Goal: Transaction & Acquisition: Download file/media

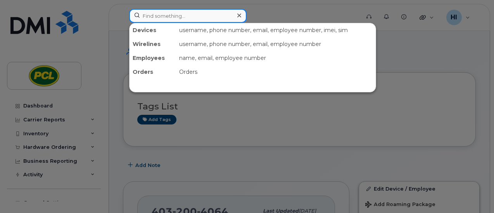
click at [145, 14] on input at bounding box center [187, 16] width 117 height 14
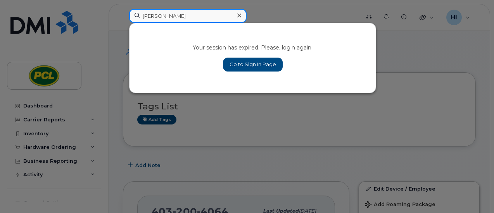
type input "chad"
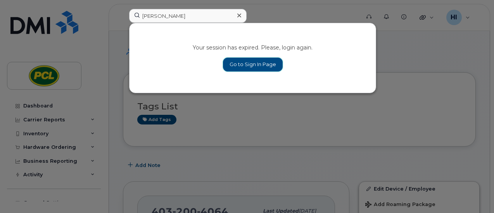
click at [246, 64] on link "Go to Sign In Page" at bounding box center [253, 65] width 60 height 14
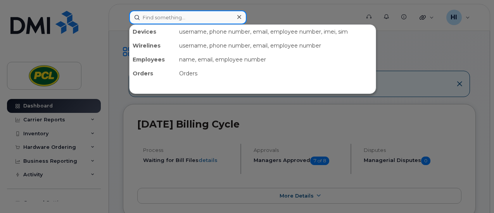
click at [148, 19] on input at bounding box center [187, 17] width 117 height 14
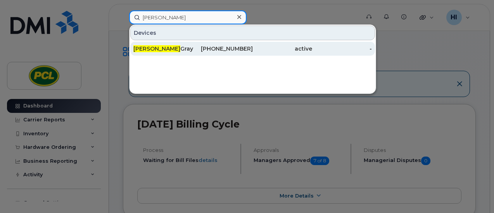
type input "[PERSON_NAME]"
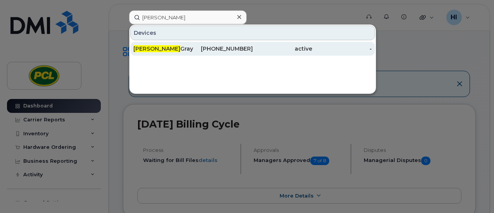
click at [148, 50] on div "Chad Gray" at bounding box center [163, 49] width 60 height 8
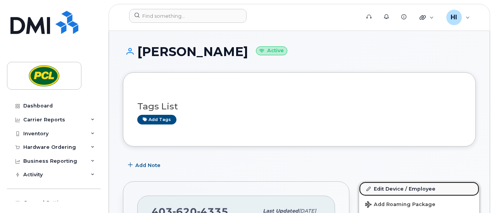
click at [387, 186] on link "Edit Device / Employee" at bounding box center [419, 189] width 120 height 14
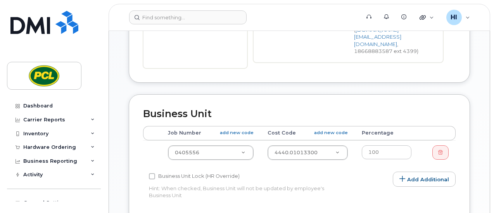
scroll to position [292, 0]
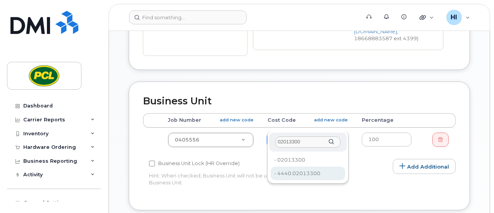
type input "02013300"
type input "7558"
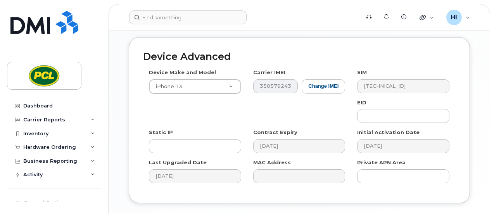
scroll to position [491, 0]
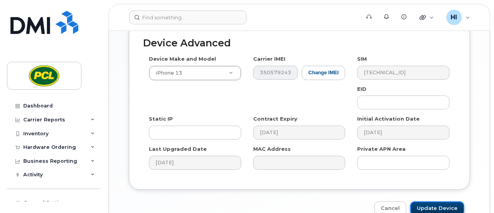
click at [443, 202] on input "Update Device" at bounding box center [437, 209] width 54 height 14
type input "Saving..."
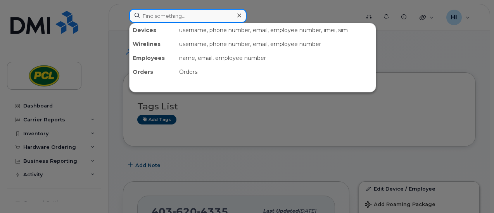
click at [175, 15] on input at bounding box center [187, 16] width 117 height 14
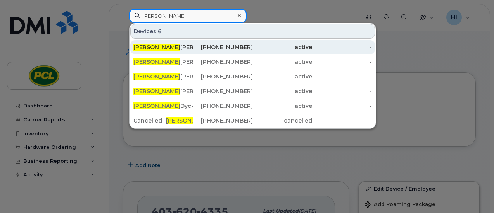
type input "[PERSON_NAME]"
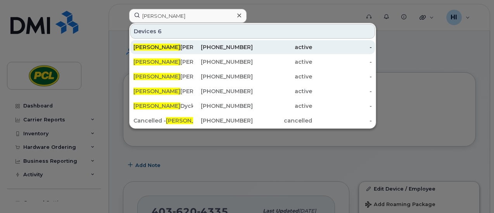
click at [158, 49] on div "Craig Sinclair" at bounding box center [163, 47] width 60 height 8
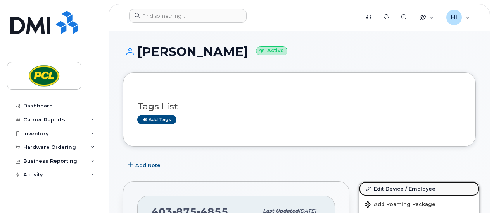
click at [396, 188] on link "Edit Device / Employee" at bounding box center [419, 189] width 120 height 14
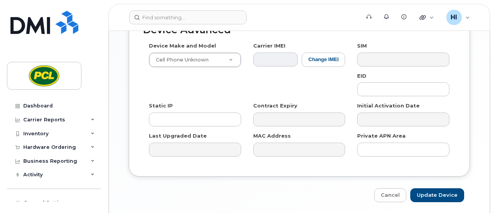
scroll to position [511, 0]
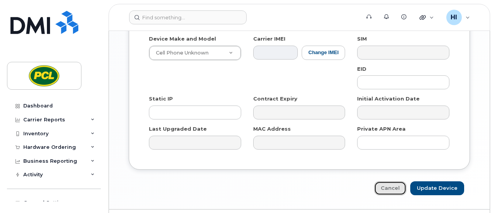
click at [390, 182] on link "Cancel" at bounding box center [390, 189] width 32 height 14
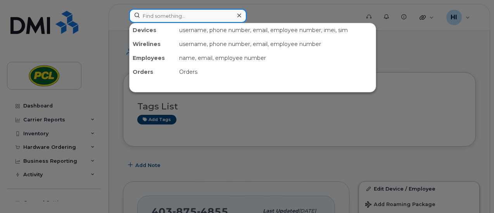
click at [152, 13] on input at bounding box center [187, 16] width 117 height 14
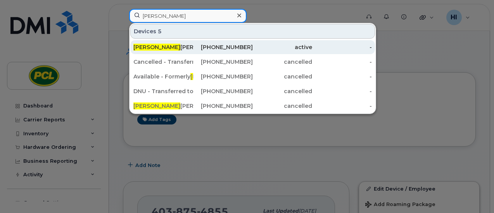
type input "shea"
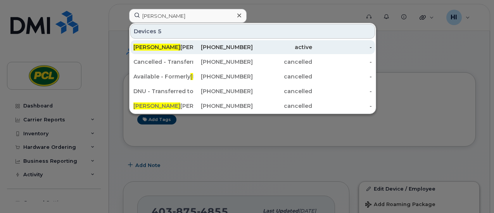
click at [166, 46] on div "Shea lyn Arsenault" at bounding box center [163, 47] width 60 height 8
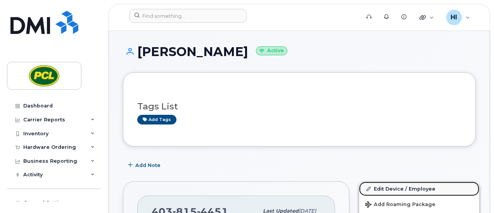
click at [382, 191] on link "Edit Device / Employee" at bounding box center [419, 189] width 120 height 14
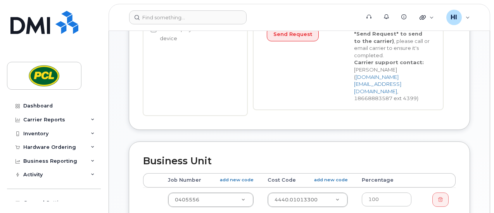
scroll to position [310, 0]
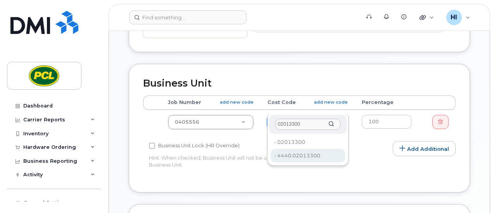
type input "02013300"
type input "7558"
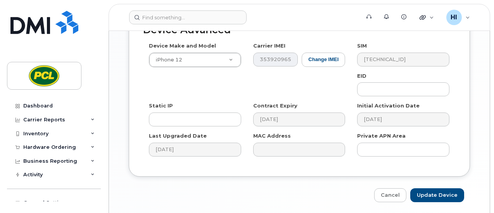
scroll to position [516, 0]
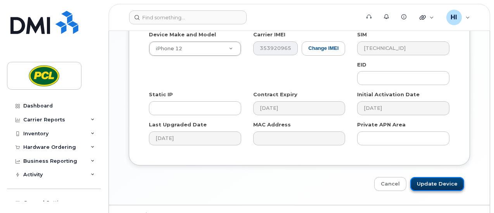
click at [430, 177] on input "Update Device" at bounding box center [437, 184] width 54 height 14
type input "Saving..."
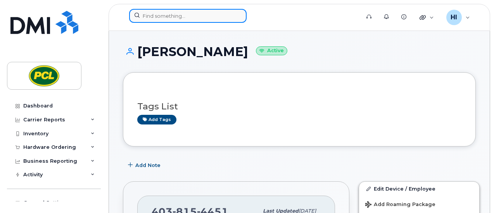
click at [163, 15] on input at bounding box center [187, 16] width 117 height 14
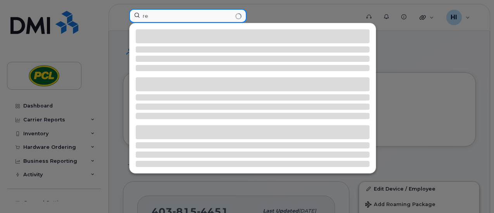
type input "r"
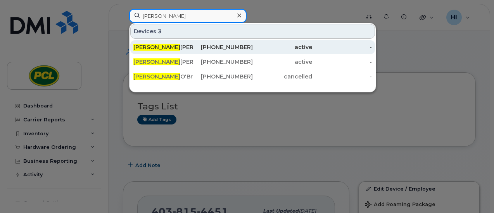
type input "[PERSON_NAME]"
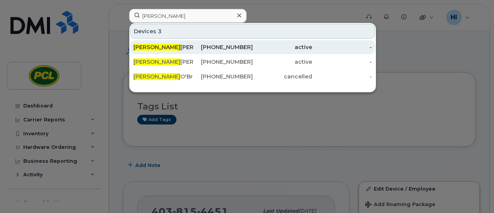
click at [156, 45] on div "Trevor Hachey" at bounding box center [163, 47] width 60 height 8
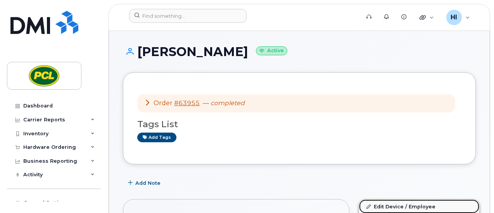
click at [405, 207] on link "Edit Device / Employee" at bounding box center [419, 207] width 120 height 14
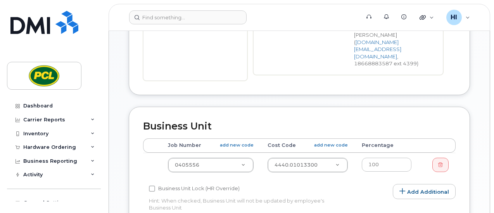
scroll to position [269, 0]
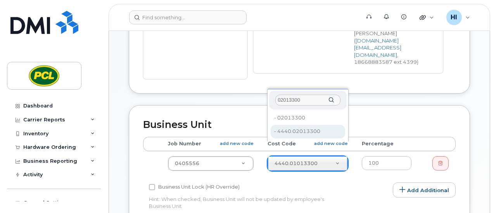
type input "02013300"
type input "7558"
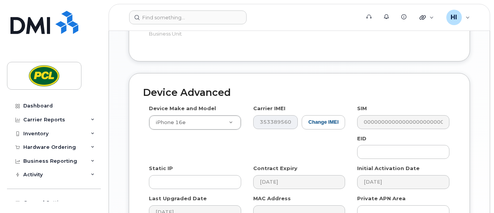
scroll to position [516, 0]
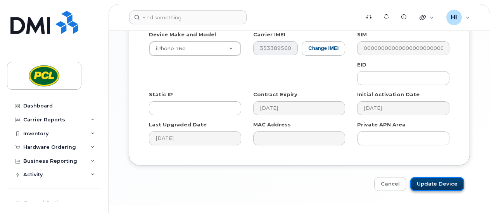
click at [439, 177] on input "Update Device" at bounding box center [437, 184] width 54 height 14
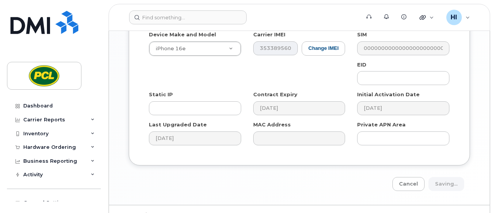
type input "Saving..."
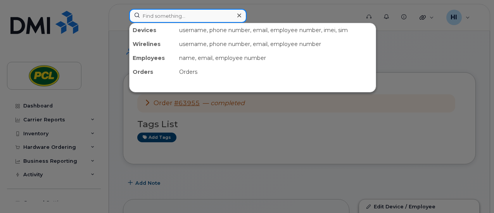
click at [157, 19] on input at bounding box center [187, 16] width 117 height 14
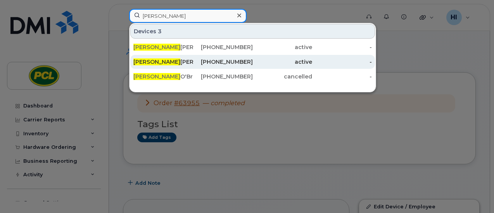
type input "[PERSON_NAME]"
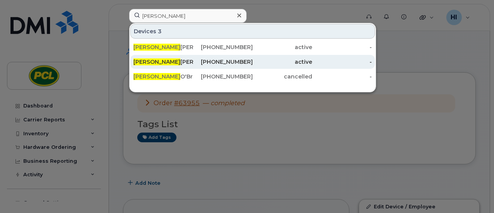
click at [163, 62] on div "[PERSON_NAME] - Tablet" at bounding box center [163, 62] width 60 height 8
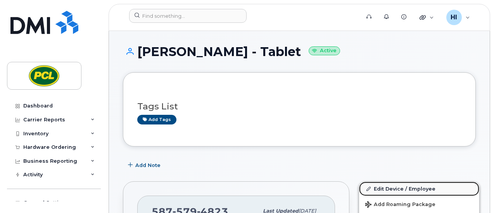
click at [391, 187] on link "Edit Device / Employee" at bounding box center [419, 189] width 120 height 14
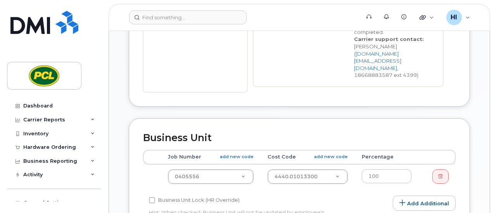
scroll to position [282, 0]
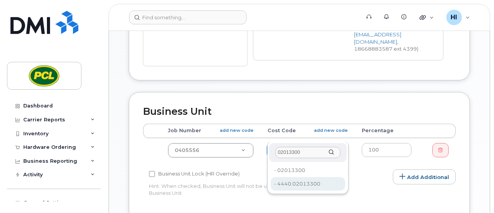
type input "02013300"
type input "7558"
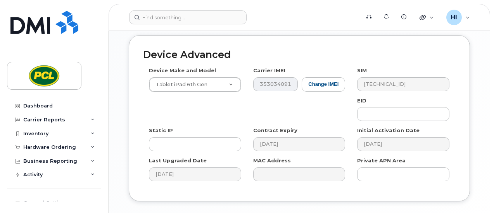
scroll to position [485, 0]
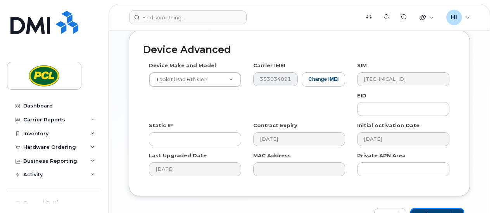
click at [439, 208] on input "Update Device" at bounding box center [437, 215] width 54 height 14
type input "Saving..."
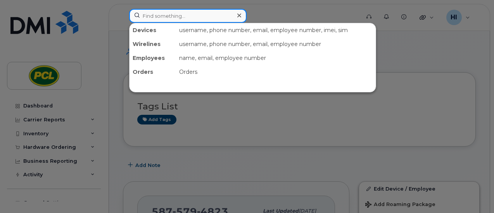
click at [154, 15] on input at bounding box center [187, 16] width 117 height 14
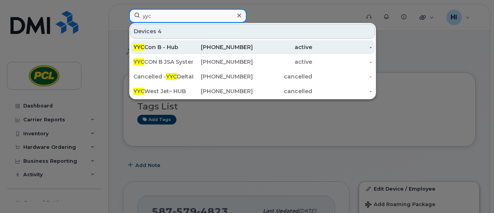
type input "yyc"
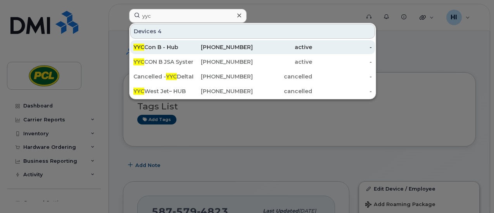
click at [161, 49] on div "YYC Con B - Hub" at bounding box center [163, 47] width 60 height 8
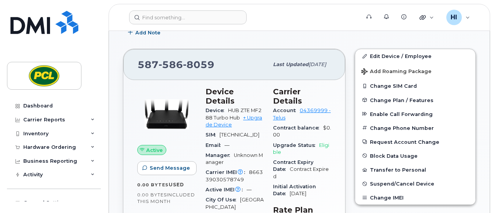
scroll to position [156, 0]
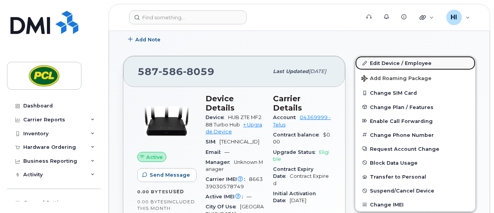
click at [390, 63] on link "Edit Device / Employee" at bounding box center [415, 63] width 120 height 14
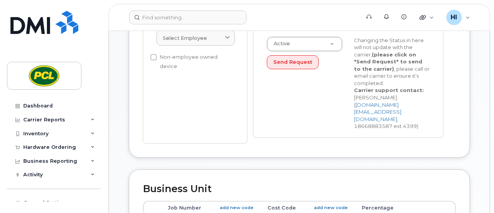
scroll to position [280, 0]
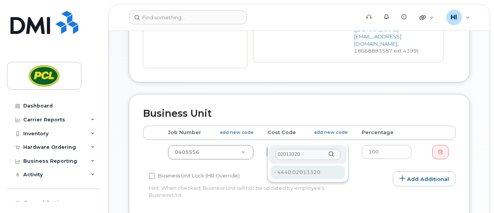
type input "02013320"
type input "15234"
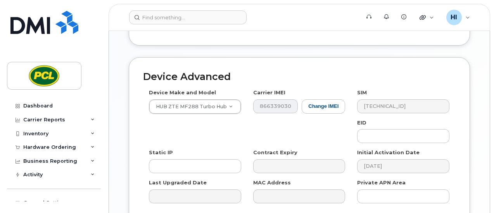
scroll to position [516, 0]
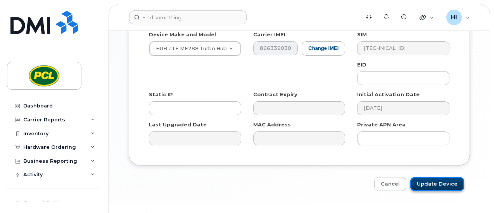
click at [432, 177] on input "Update Device" at bounding box center [437, 184] width 54 height 14
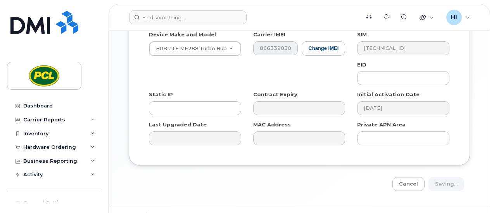
type input "Saving..."
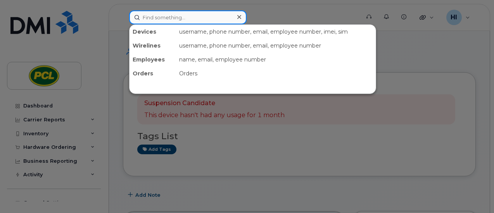
click at [167, 15] on input at bounding box center [187, 17] width 117 height 14
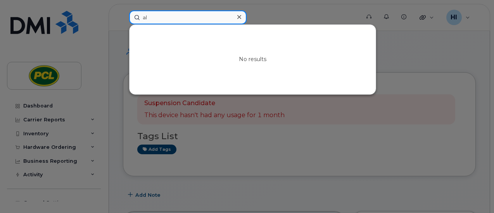
type input "a"
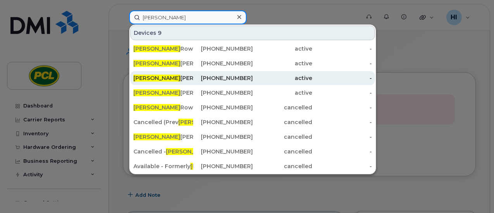
type input "alex"
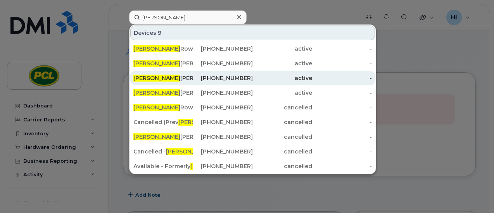
click at [156, 76] on div "Alex ander Najm" at bounding box center [163, 78] width 60 height 8
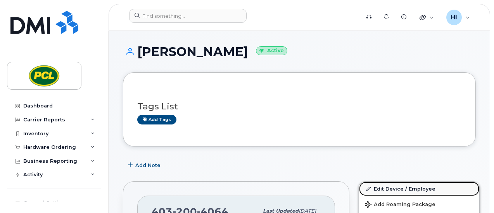
click at [393, 189] on link "Edit Device / Employee" at bounding box center [419, 189] width 120 height 14
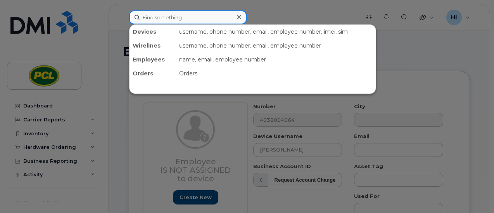
click at [157, 19] on input at bounding box center [187, 17] width 117 height 14
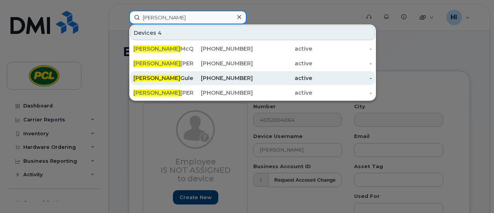
type input "terry"
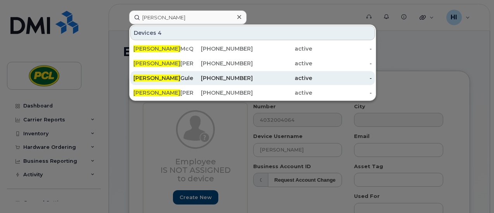
click at [193, 74] on div "Terry Gulewich" at bounding box center [223, 78] width 60 height 14
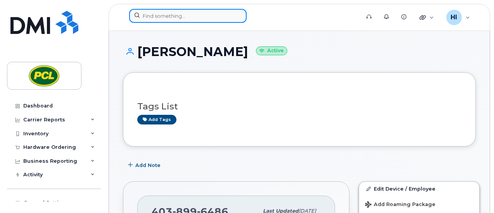
click at [159, 15] on input at bounding box center [187, 16] width 117 height 14
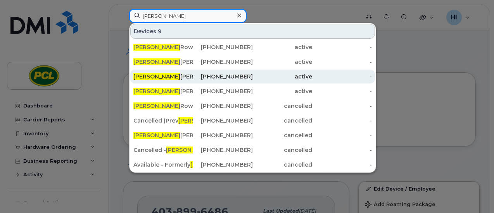
type input "alex"
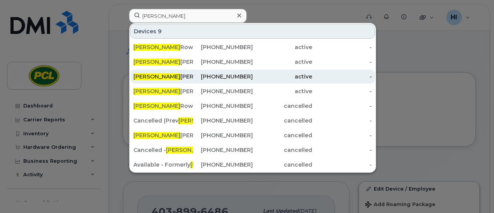
click at [161, 77] on div "Alex ander Najm" at bounding box center [163, 77] width 60 height 8
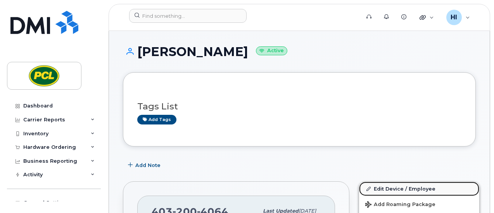
click at [384, 191] on link "Edit Device / Employee" at bounding box center [419, 189] width 120 height 14
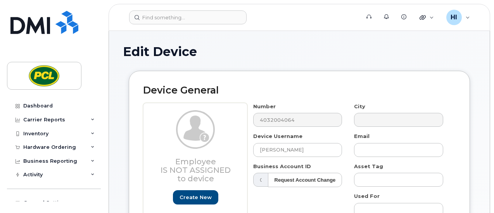
drag, startPoint x: 496, startPoint y: 38, endPoint x: 496, endPoint y: 106, distance: 68.6
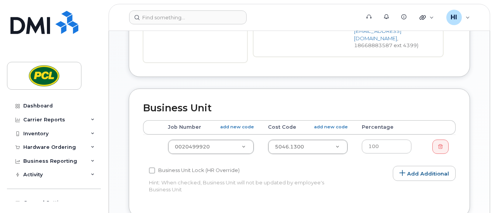
scroll to position [289, 0]
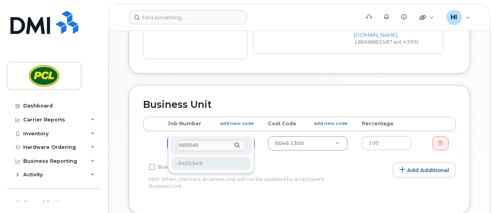
type input "0405549"
type input "2207428"
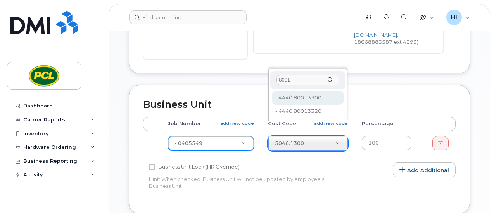
type input "8001"
type input "6848"
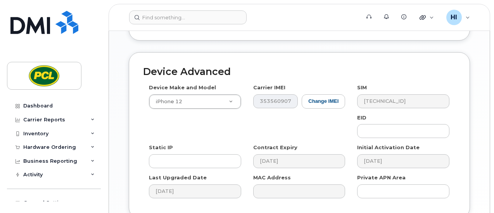
scroll to position [516, 0]
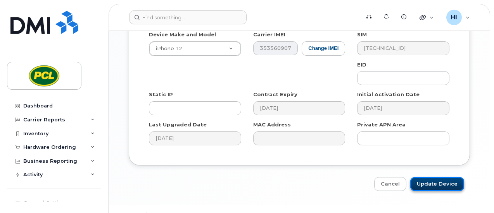
click at [434, 177] on input "Update Device" at bounding box center [437, 184] width 54 height 14
type input "Saving..."
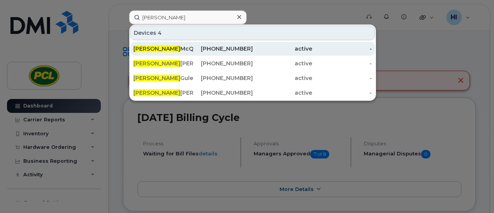
type input "[PERSON_NAME]"
click at [163, 50] on div "[PERSON_NAME]" at bounding box center [163, 49] width 60 height 8
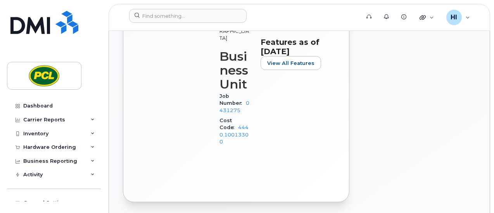
scroll to position [405, 0]
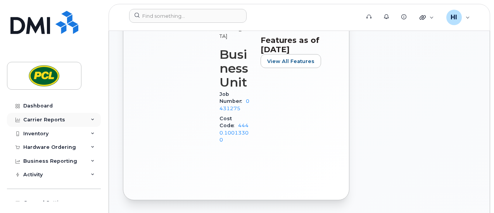
click at [54, 117] on div "Carrier Reports" at bounding box center [44, 120] width 42 height 6
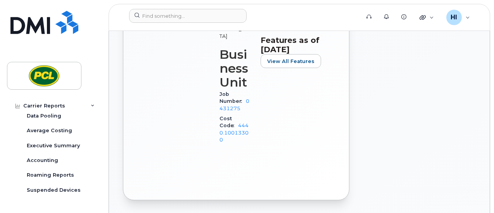
scroll to position [50, 0]
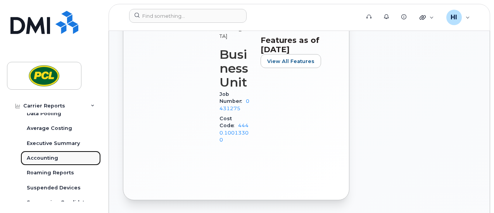
click at [33, 158] on div "Accounting" at bounding box center [42, 158] width 31 height 7
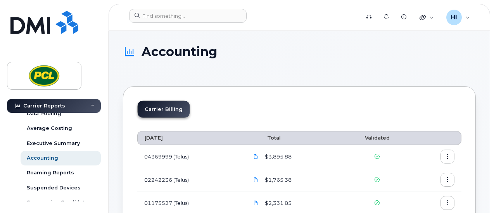
click at [449, 157] on icon "button" at bounding box center [447, 157] width 5 height 5
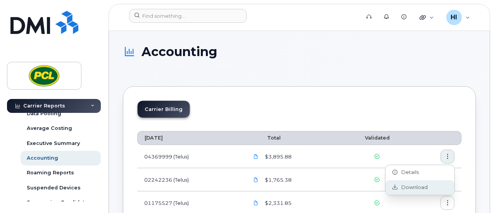
click at [412, 190] on span "Download" at bounding box center [412, 187] width 30 height 7
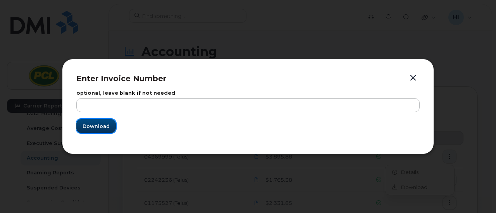
click at [100, 124] on span "Download" at bounding box center [96, 126] width 27 height 7
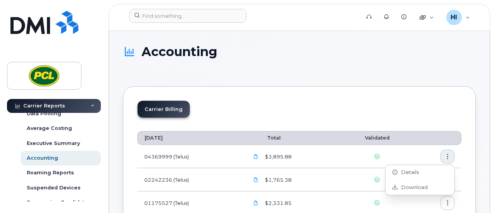
click at [447, 180] on icon "button" at bounding box center [447, 180] width 5 height 5
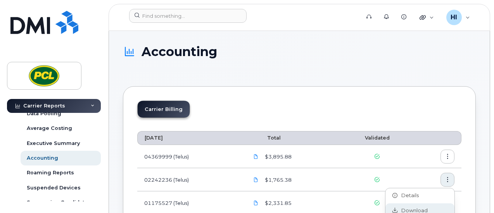
click at [416, 210] on span "Download" at bounding box center [412, 211] width 30 height 7
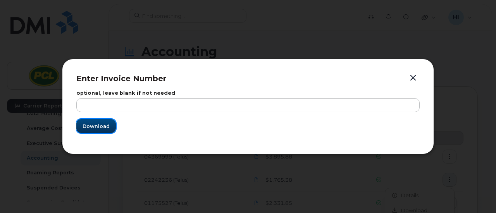
click at [90, 124] on span "Download" at bounding box center [96, 126] width 27 height 7
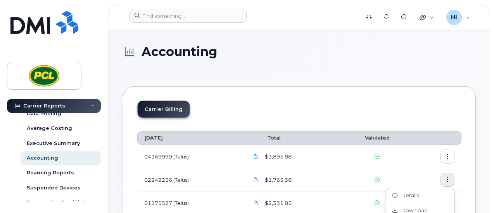
click at [449, 201] on icon "button" at bounding box center [447, 203] width 5 height 5
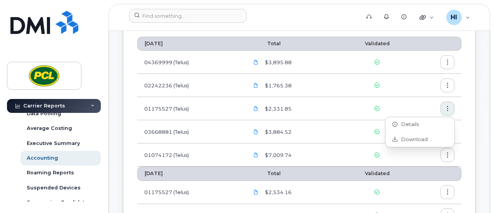
scroll to position [103, 0]
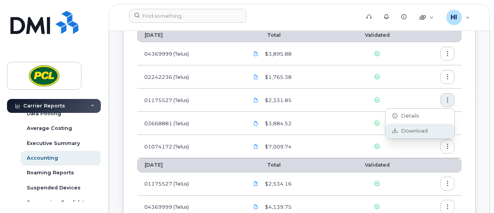
click at [407, 131] on span "Download" at bounding box center [412, 131] width 30 height 7
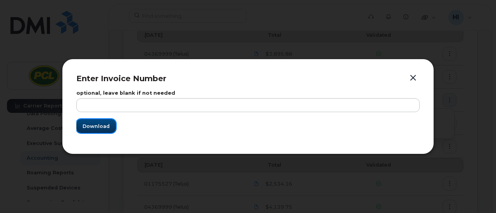
click at [100, 125] on span "Download" at bounding box center [96, 126] width 27 height 7
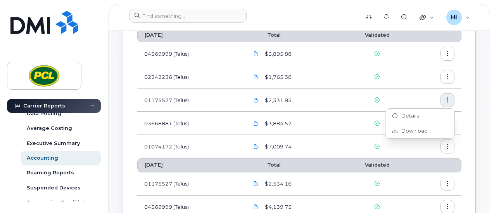
click at [460, 100] on td at bounding box center [436, 100] width 50 height 23
click at [447, 124] on icon "button" at bounding box center [447, 123] width 5 height 5
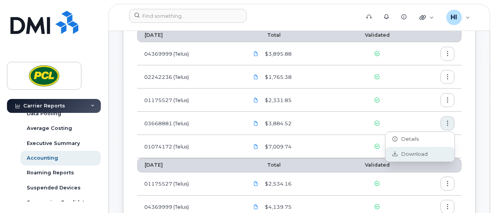
click at [413, 152] on span "Download" at bounding box center [412, 154] width 30 height 7
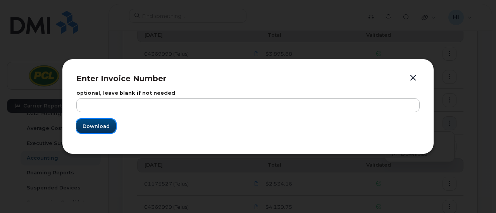
click at [98, 128] on span "Download" at bounding box center [96, 126] width 27 height 7
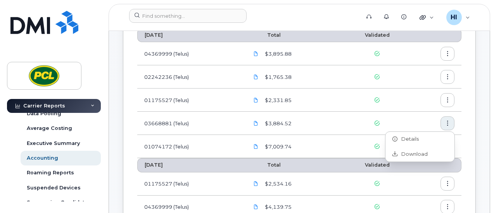
click at [446, 148] on icon "button" at bounding box center [447, 147] width 5 height 5
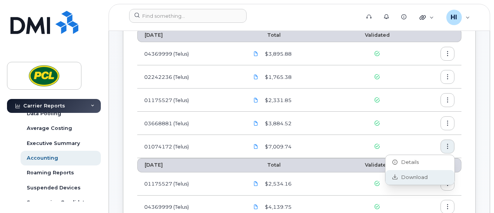
click at [404, 179] on span "Download" at bounding box center [412, 177] width 30 height 7
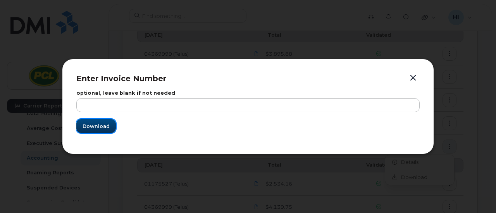
click at [98, 128] on span "Download" at bounding box center [96, 126] width 27 height 7
